Goal: Transaction & Acquisition: Purchase product/service

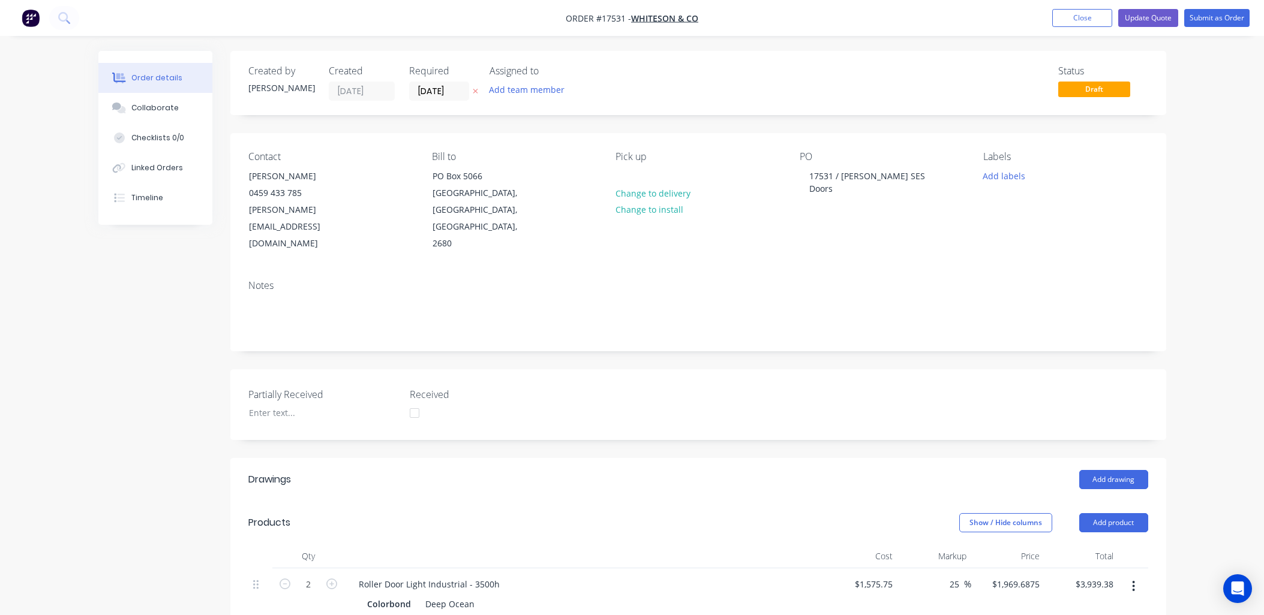
scroll to position [410, 0]
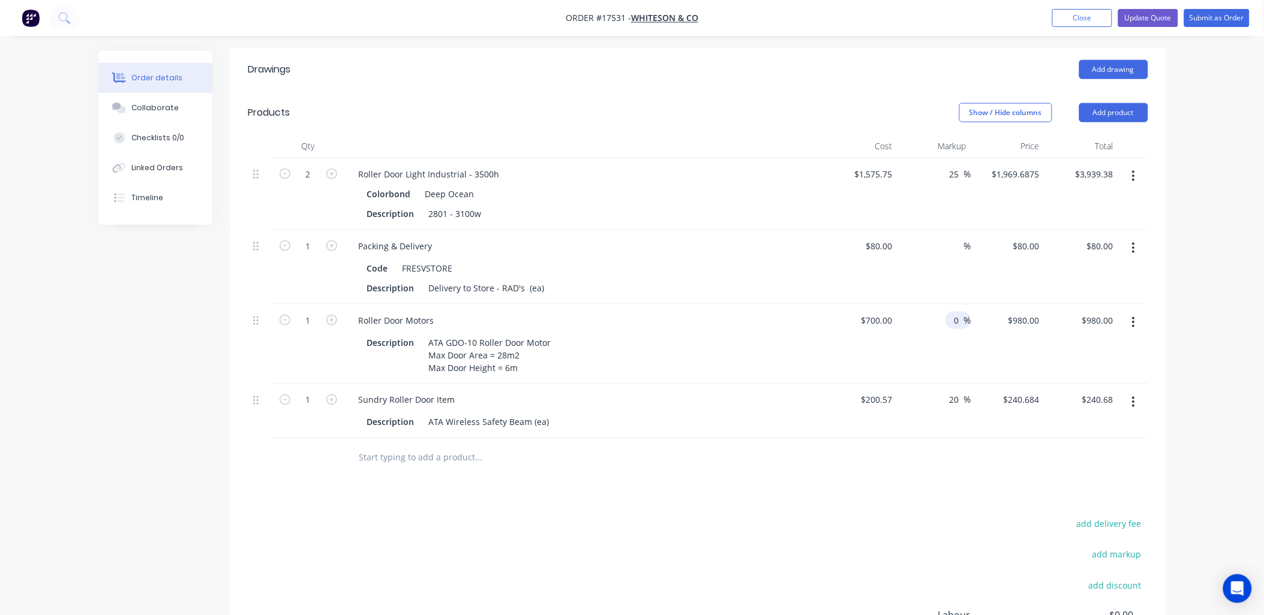
type input "0"
type input "$700.00"
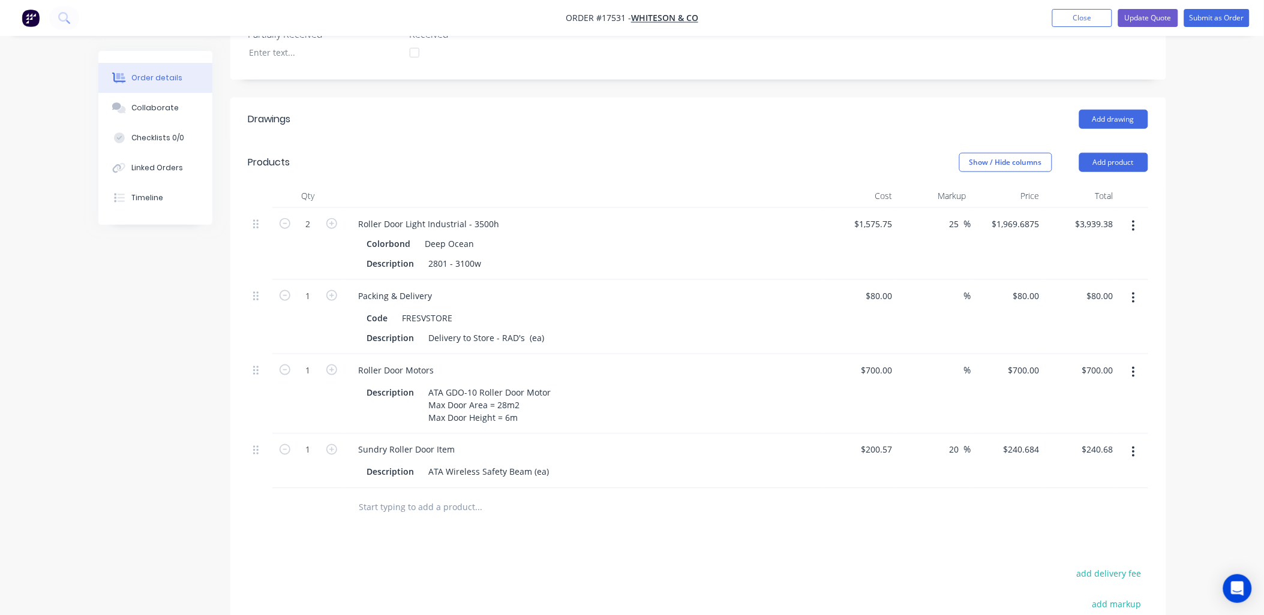
scroll to position [212, 0]
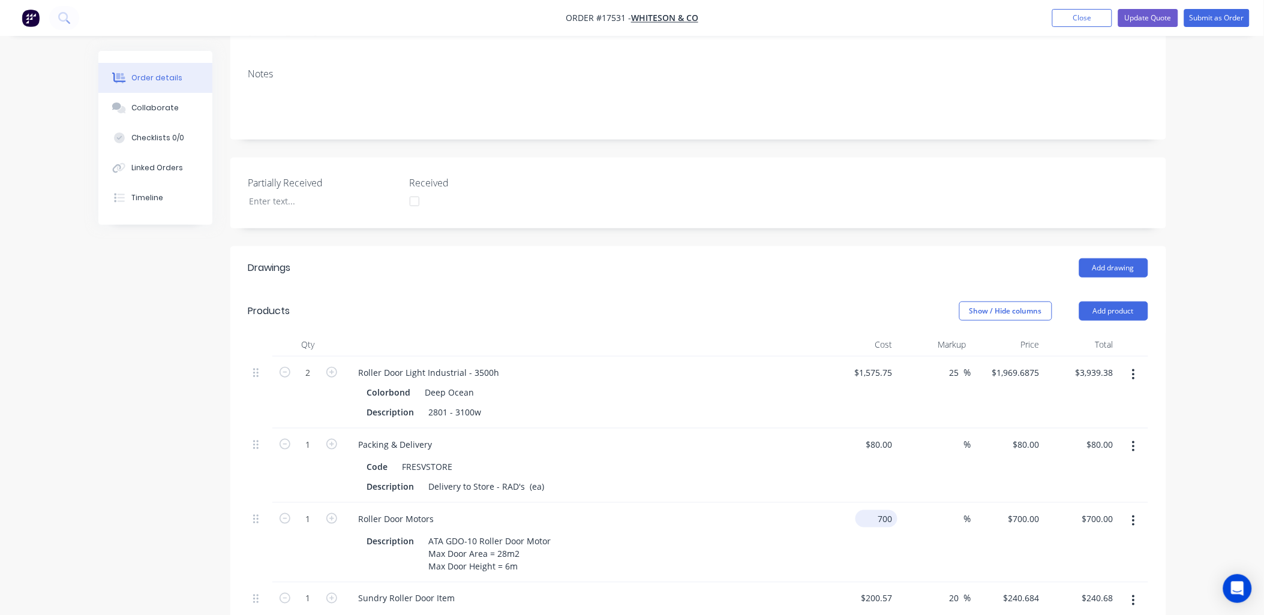
click at [880, 510] on input "700" at bounding box center [878, 518] width 37 height 17
click at [880, 510] on input "700" at bounding box center [887, 518] width 20 height 17
type input "$538.42"
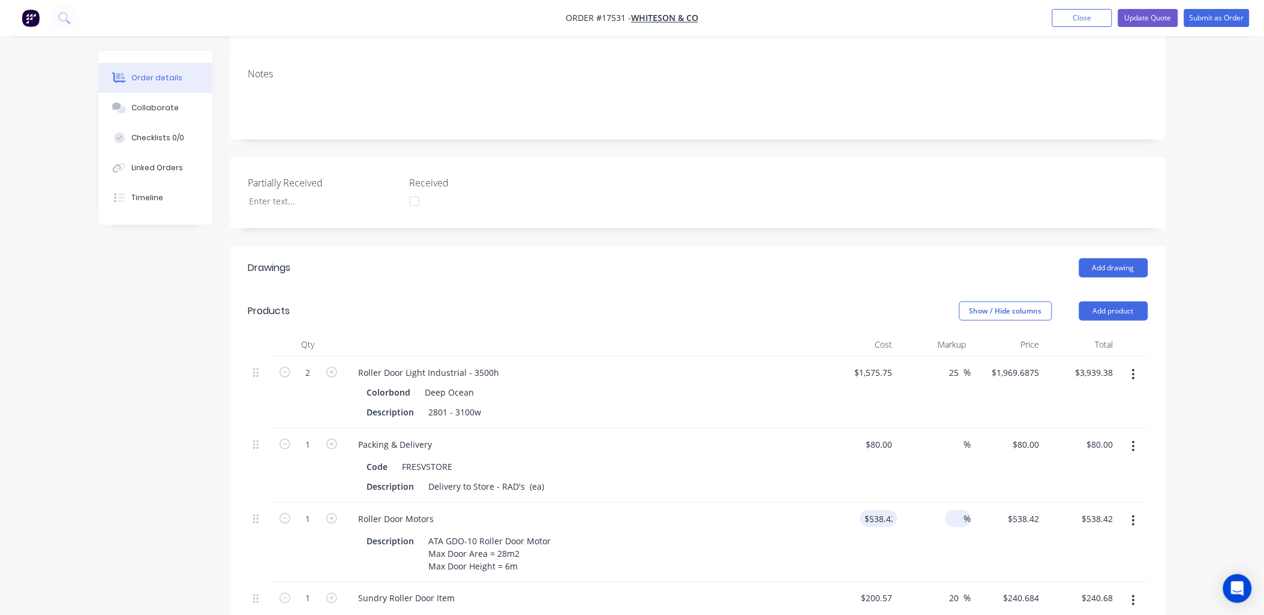
click at [962, 510] on input at bounding box center [957, 518] width 14 height 17
type input "40"
type input "753.788"
type input "$753.79"
type input "$753.788"
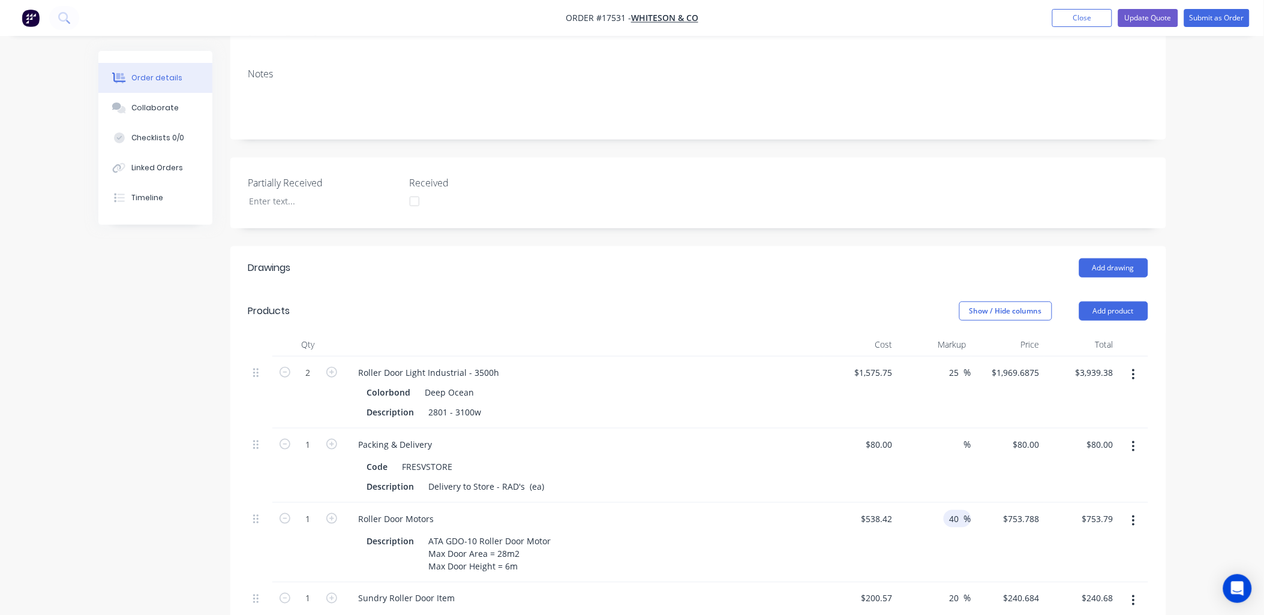
click at [954, 510] on input "40" at bounding box center [956, 518] width 16 height 17
click at [956, 510] on input "40" at bounding box center [956, 518] width 16 height 17
type input "35"
type input "726.867"
type input "$726.87"
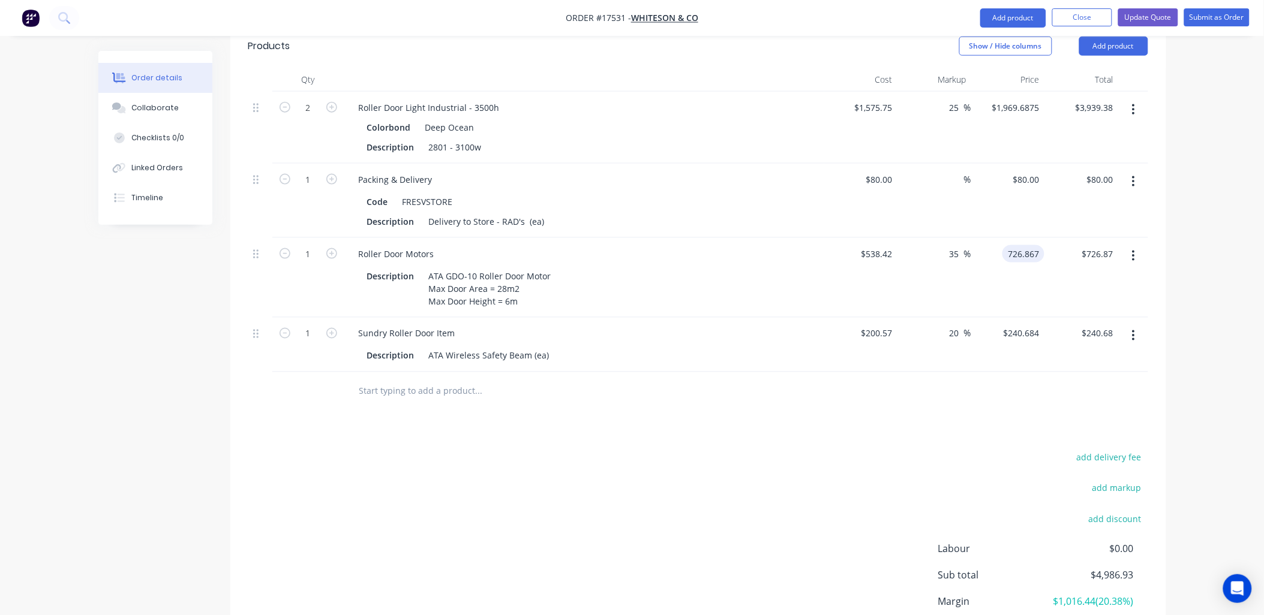
scroll to position [478, 0]
type input "$726.867"
click at [330, 247] on icon "button" at bounding box center [331, 252] width 11 height 11
type input "2"
type input "$1,453.73"
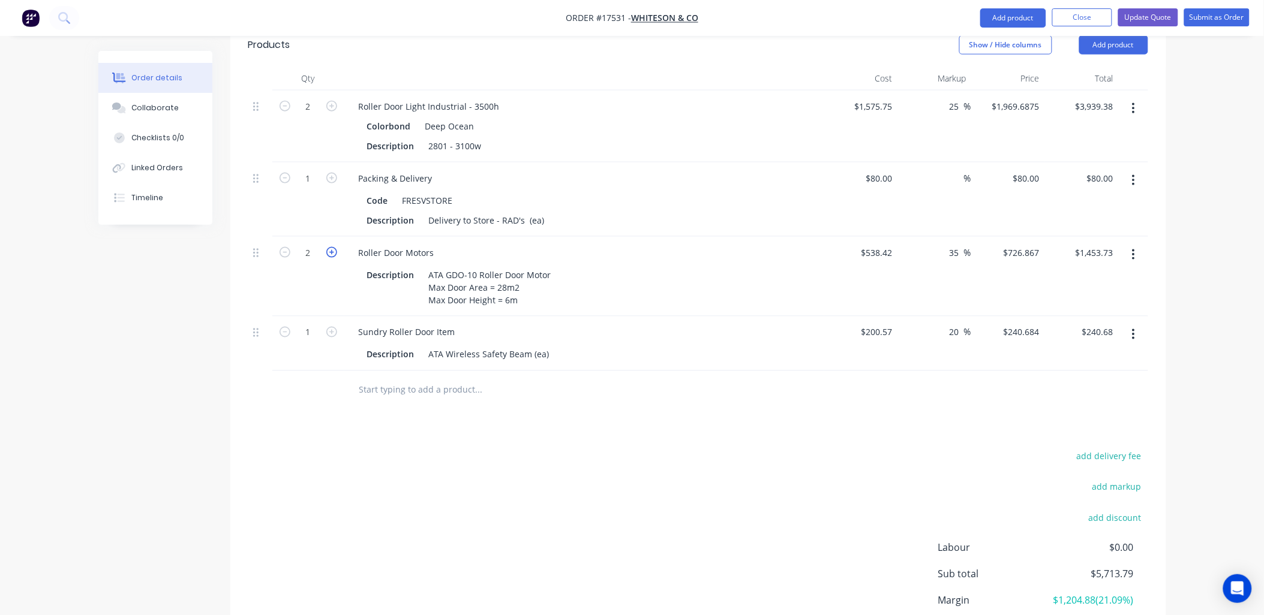
click at [331, 247] on icon "button" at bounding box center [331, 252] width 11 height 11
type input "3"
type input "$2,180.60"
click at [548, 266] on div "ATA GDO-10 Roller Door Motor Max Door Area = 28m2 Max Door Height = 6m" at bounding box center [490, 287] width 132 height 43
click at [592, 266] on div "ATA GDO-10 Roller Door Motor with Logic Max Door Area = 28m2 Max Door Height = …" at bounding box center [511, 287] width 175 height 43
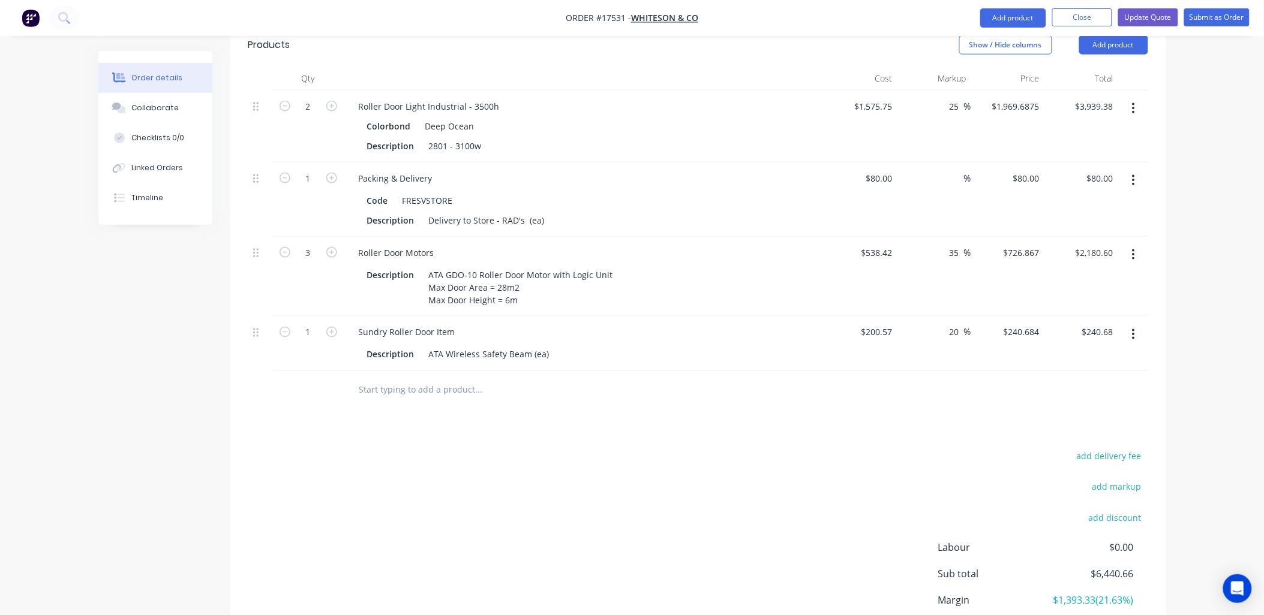
click at [581, 381] on div "Drawings Add drawing Products Show / Hide columns Add product Qty Cost Markup P…" at bounding box center [698, 339] width 936 height 718
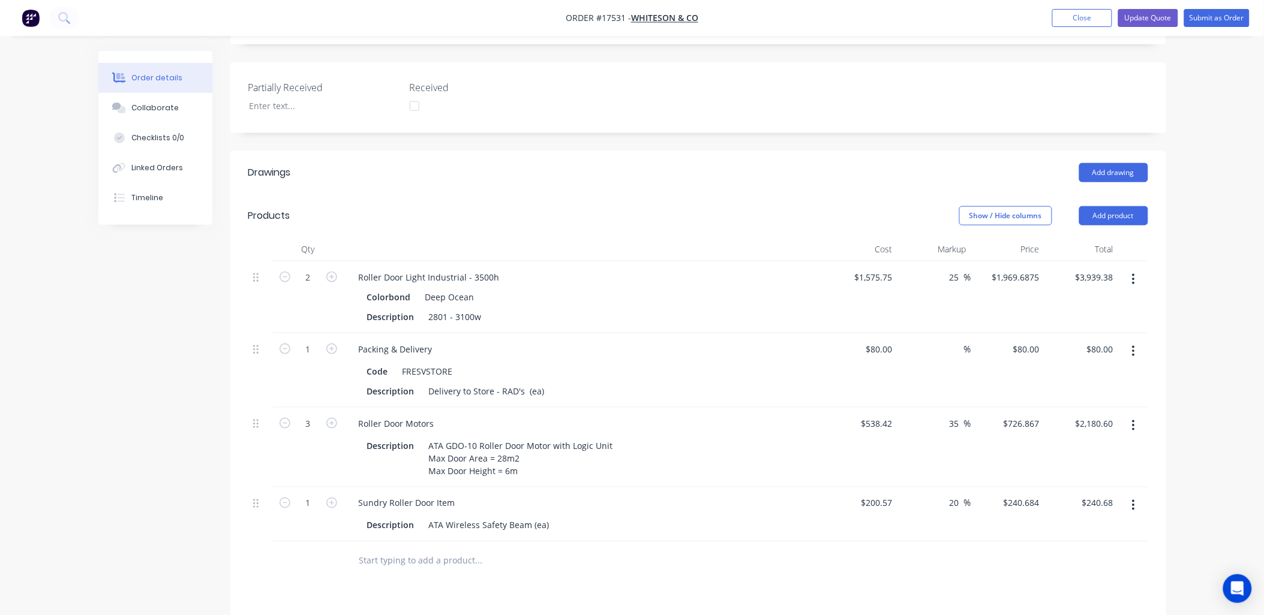
scroll to position [345, 0]
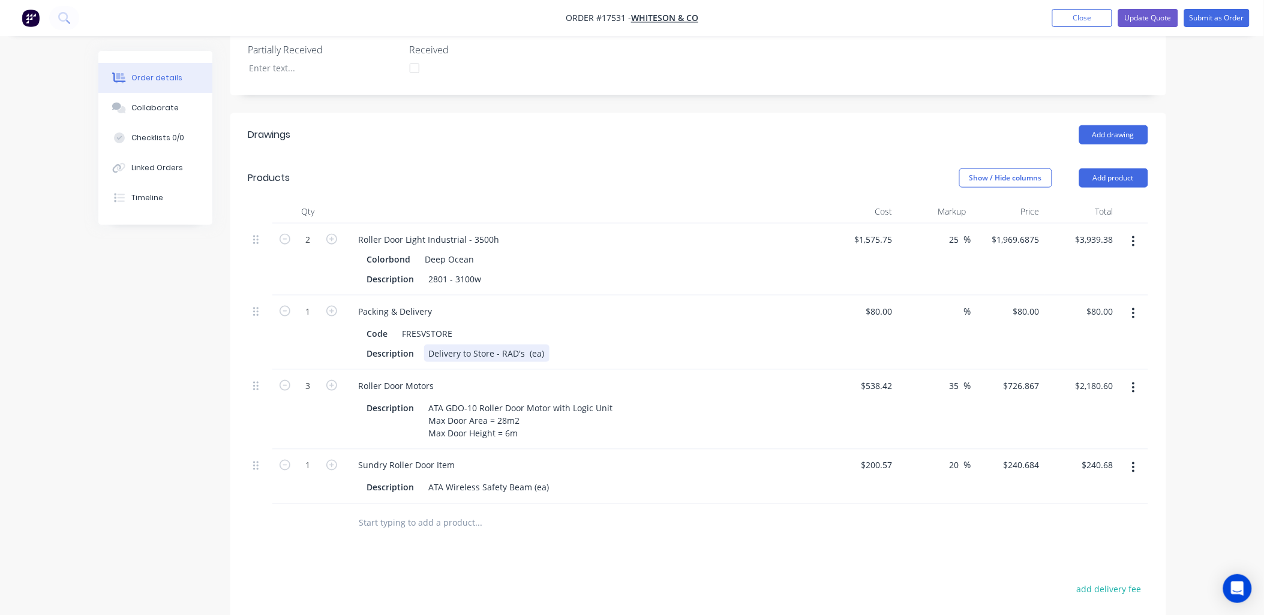
click at [471, 345] on div "Delivery to Store - RAD's (ea)" at bounding box center [486, 353] width 125 height 17
drag, startPoint x: 1224, startPoint y: 282, endPoint x: 1233, endPoint y: 282, distance: 9.0
click at [1225, 282] on div "Order details Collaborate Checklists 0/0 Linked Orders Timeline Order details C…" at bounding box center [632, 252] width 1264 height 1194
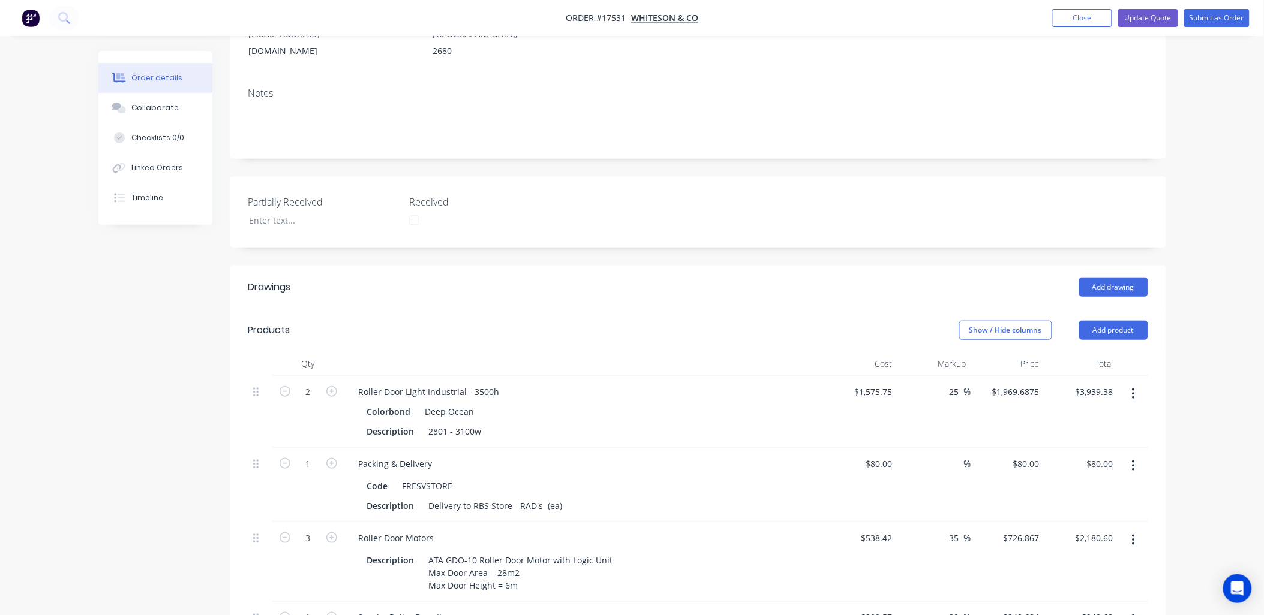
scroll to position [266, 0]
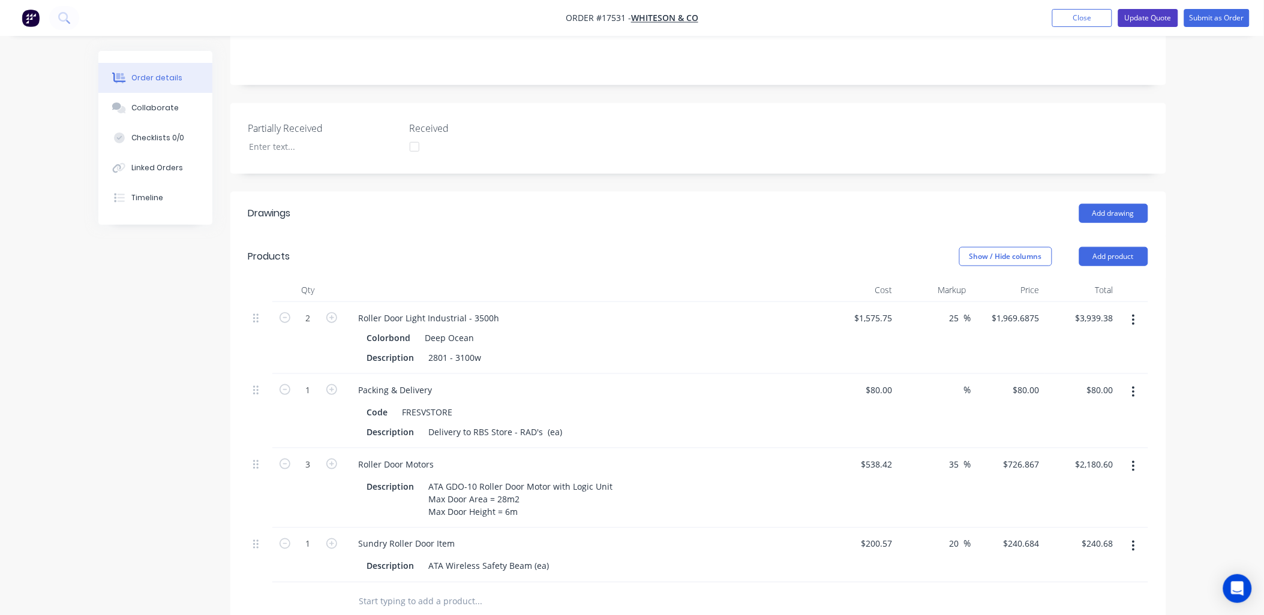
click at [1142, 19] on button "Update Quote" at bounding box center [1148, 18] width 60 height 18
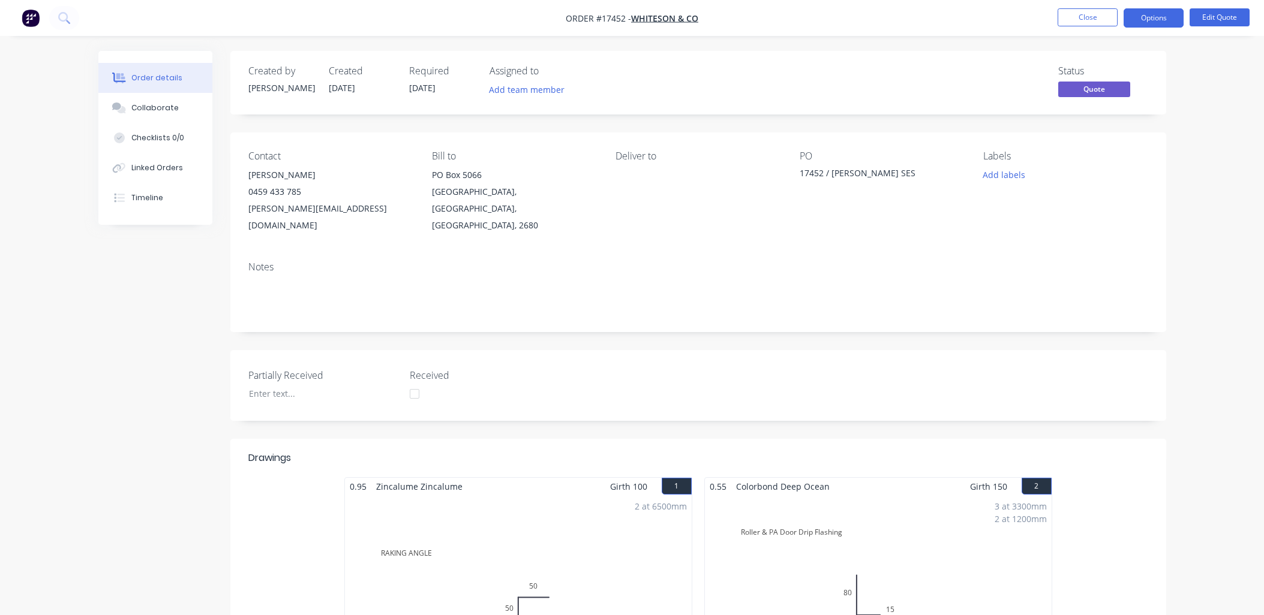
scroll to position [1399, 0]
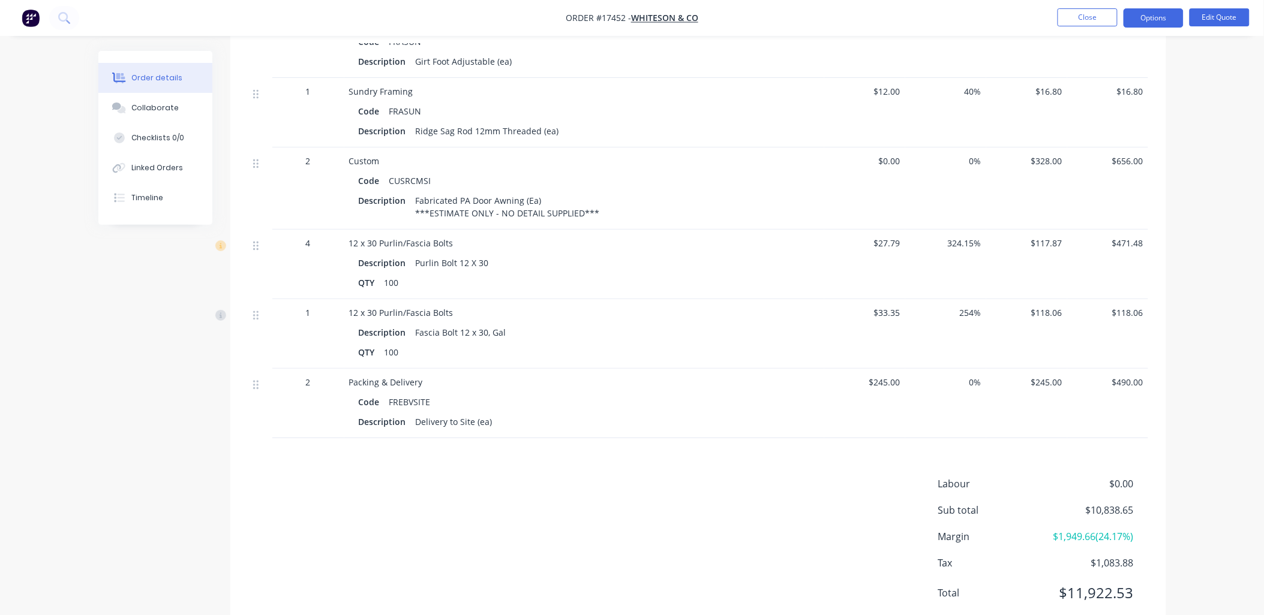
scroll to position [3257, 0]
